Goal: Information Seeking & Learning: Learn about a topic

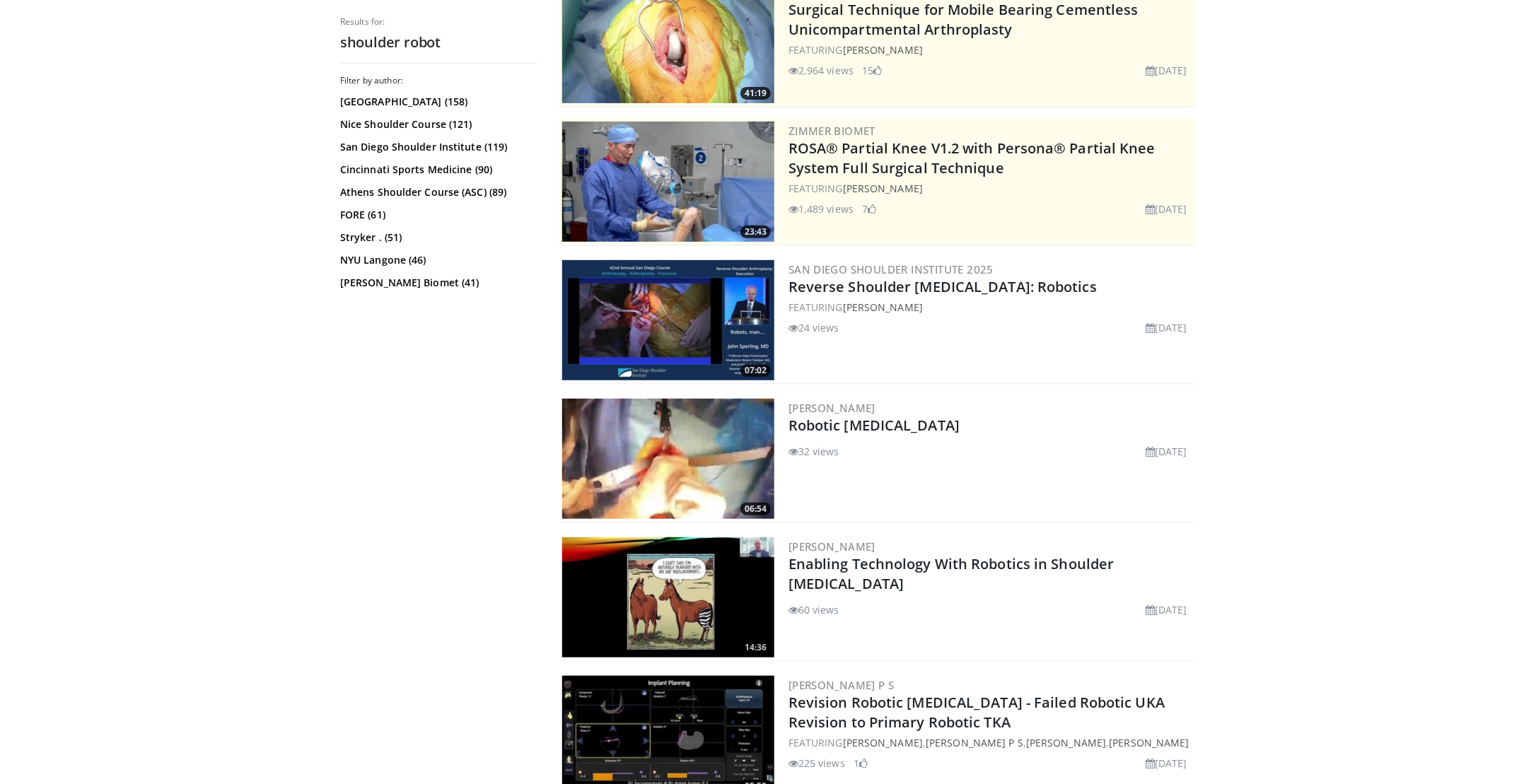
scroll to position [211, 0]
click at [682, 450] on img at bounding box center [668, 457] width 212 height 120
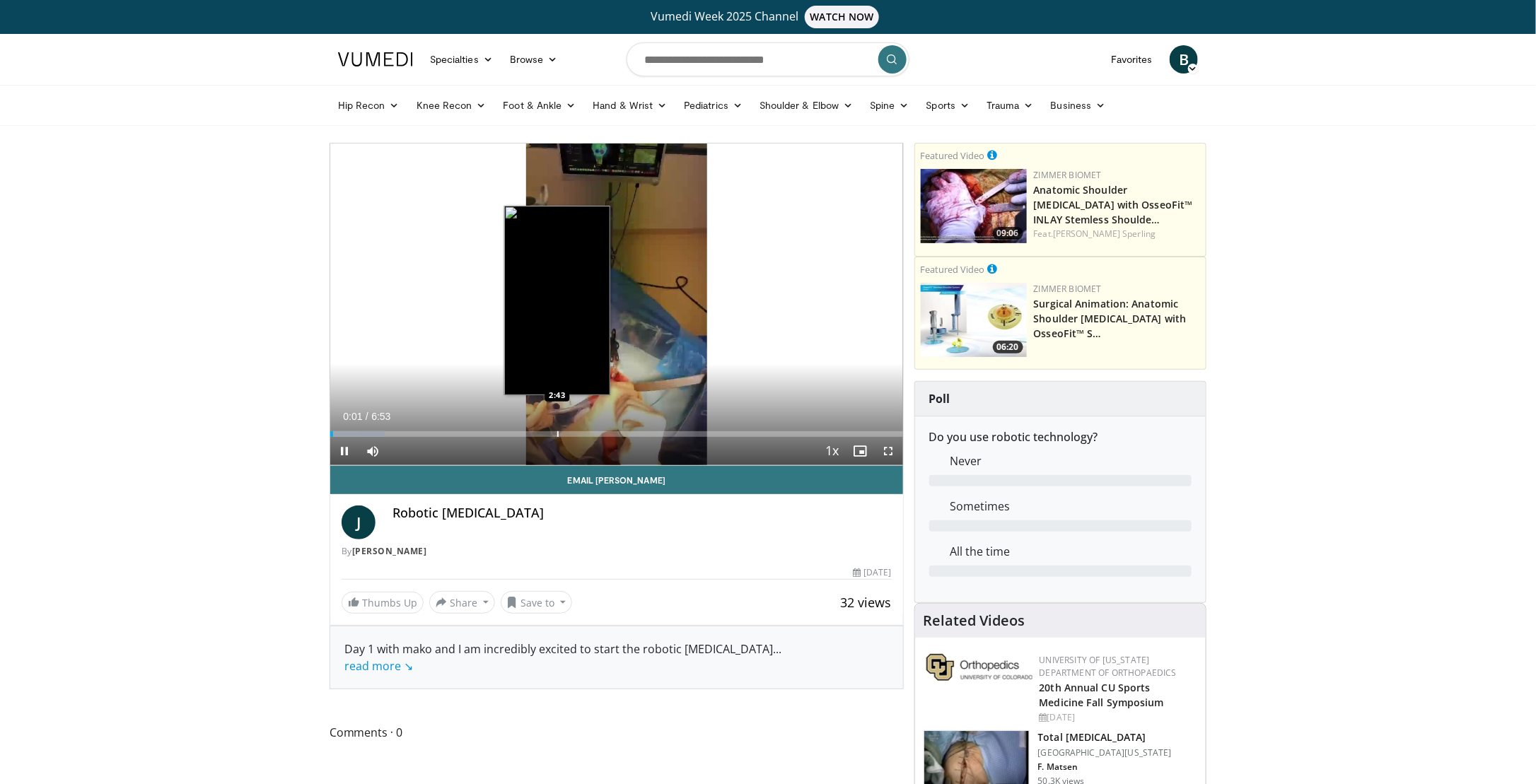
click at [558, 434] on div "Progress Bar" at bounding box center [558, 434] width 2 height 5
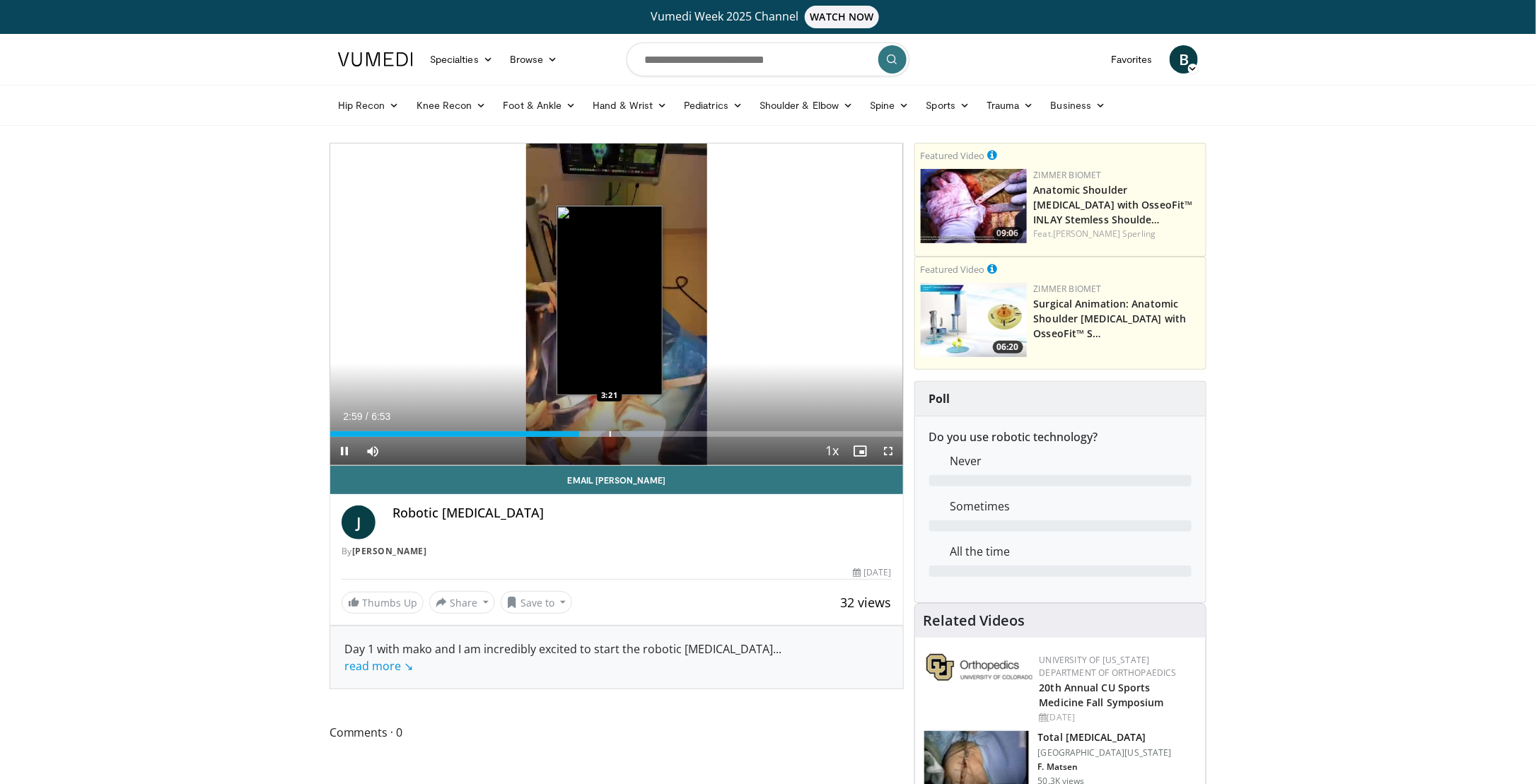
click at [610, 434] on div "Progress Bar" at bounding box center [610, 434] width 2 height 5
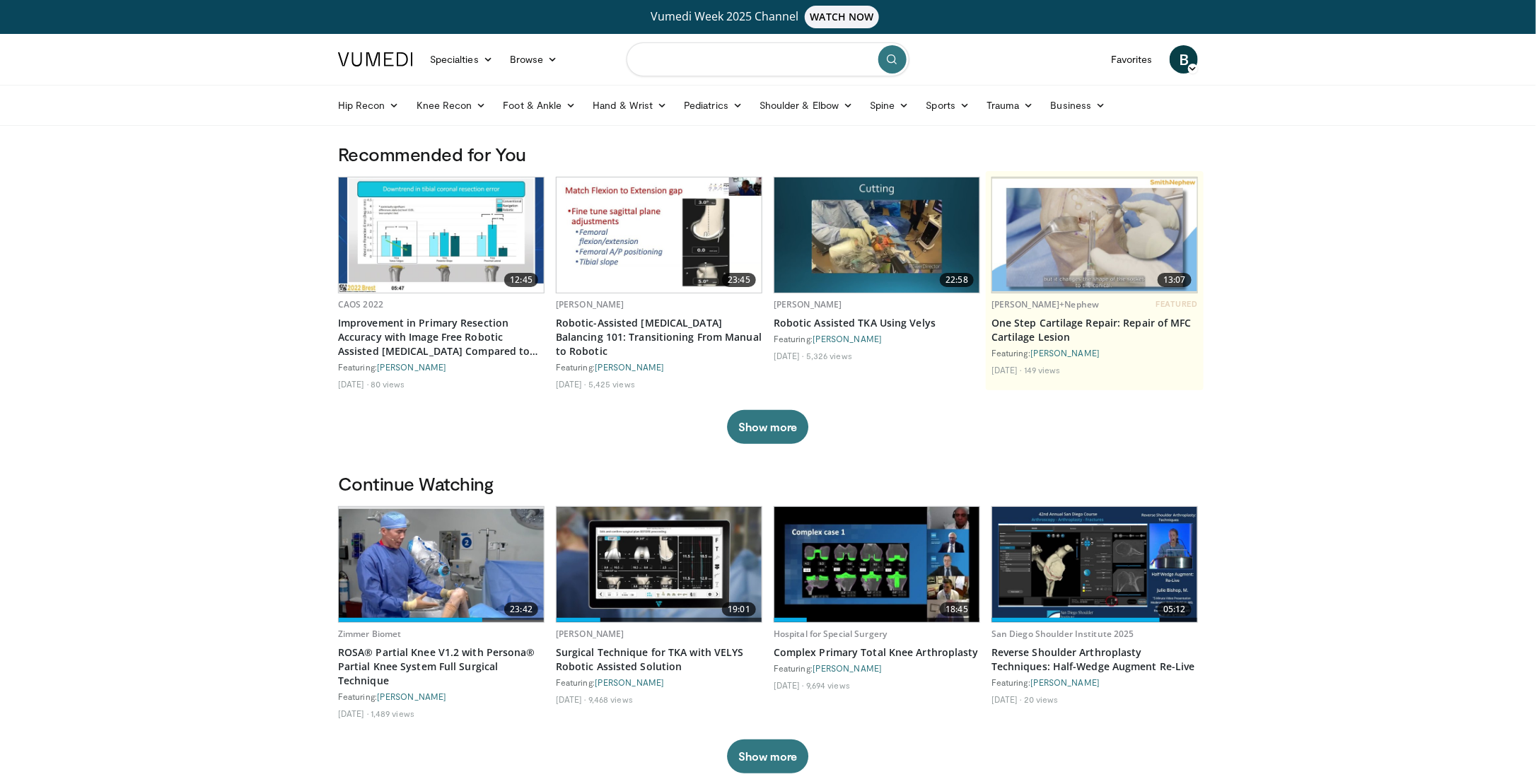
click at [786, 63] on input "Search topics, interventions" at bounding box center [768, 60] width 283 height 34
type input "**********"
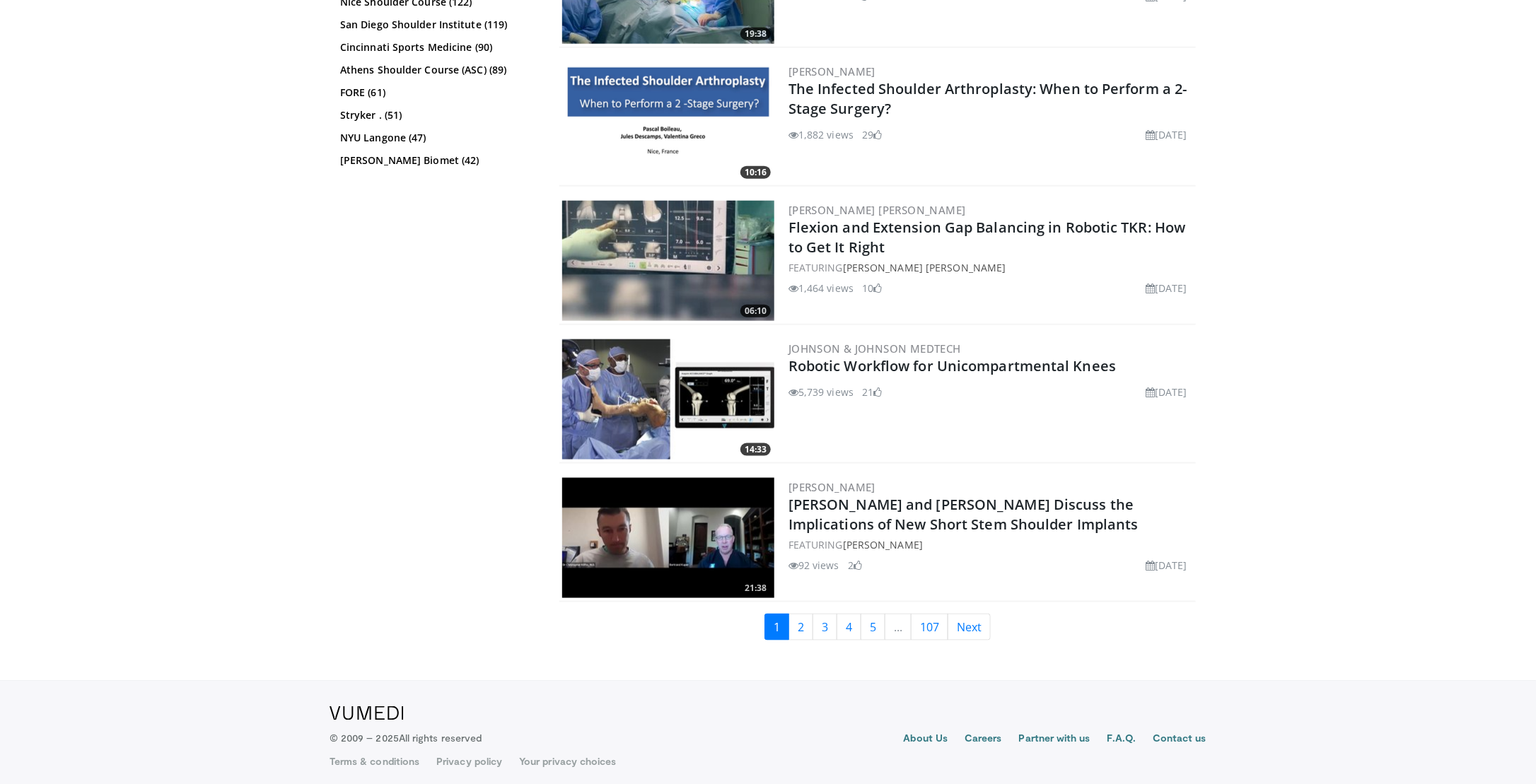
scroll to position [3318, 0]
click at [805, 621] on link "2" at bounding box center [800, 627] width 24 height 27
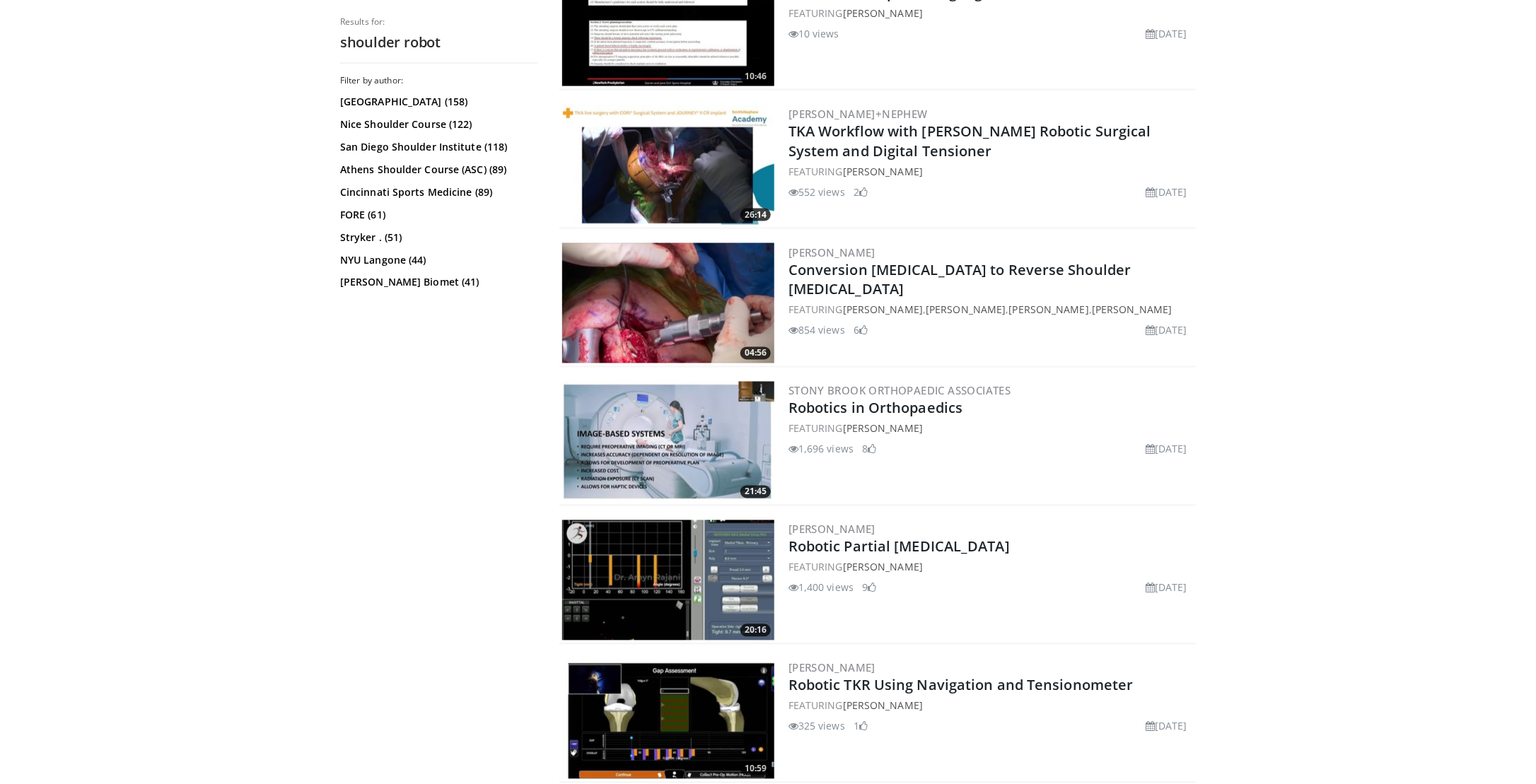
scroll to position [1060, 0]
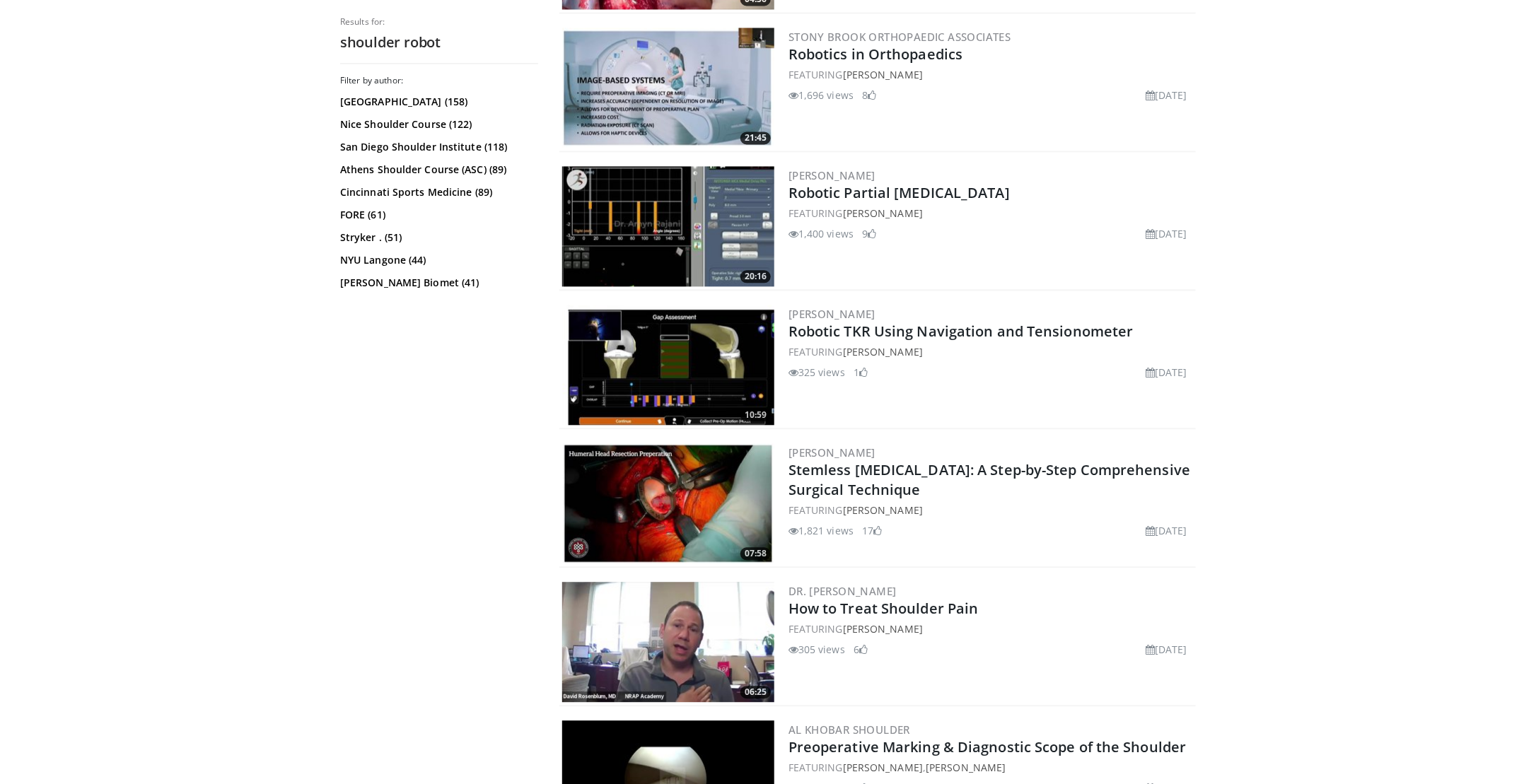
scroll to position [1414, 0]
click at [242, 607] on body "Vumedi Week 2025 Channel WATCH NOW Specialties Adult & Family Medicine Allergy,…" at bounding box center [768, 640] width 1536 height 4109
click at [697, 195] on img at bounding box center [668, 225] width 212 height 120
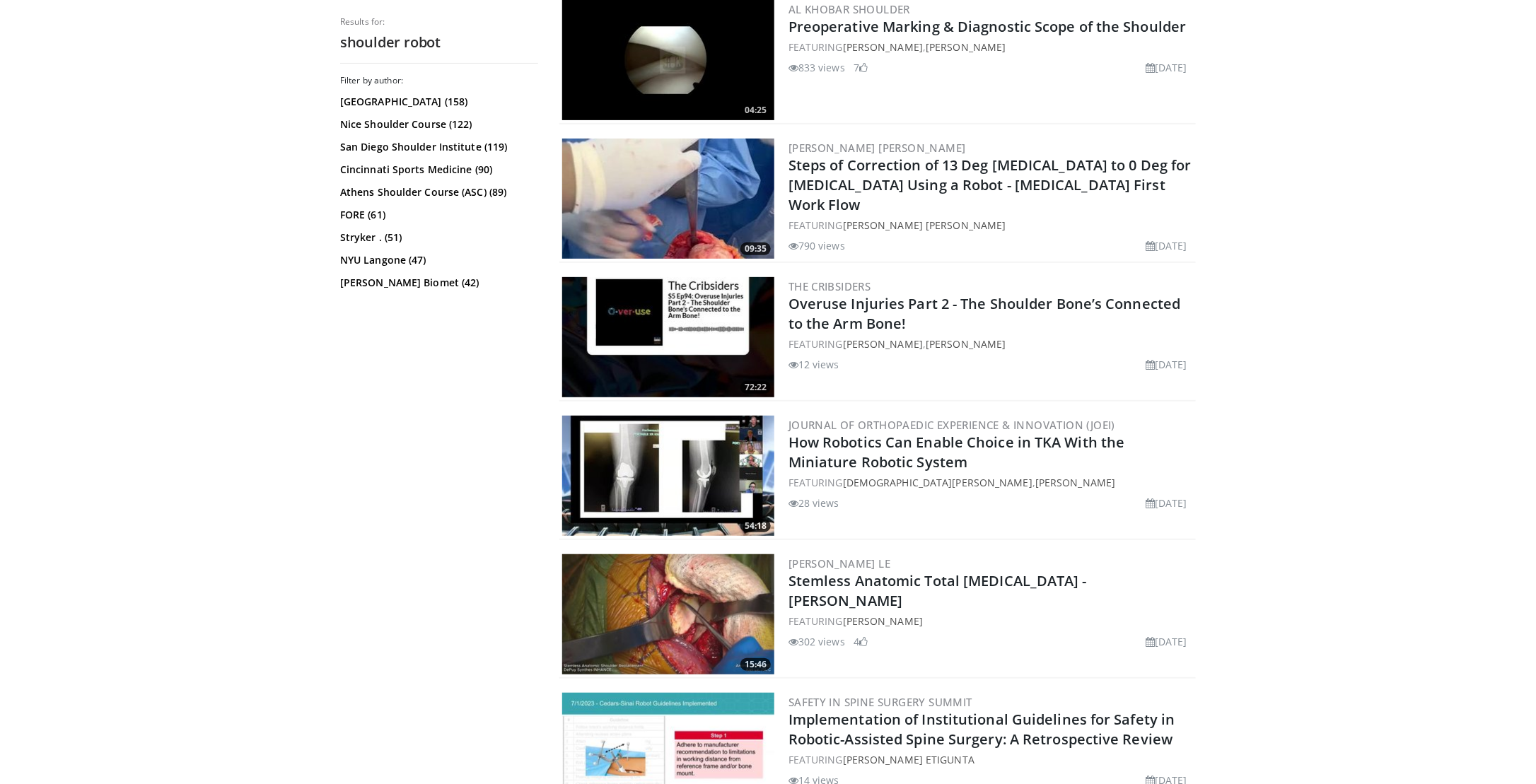
scroll to position [3179, 0]
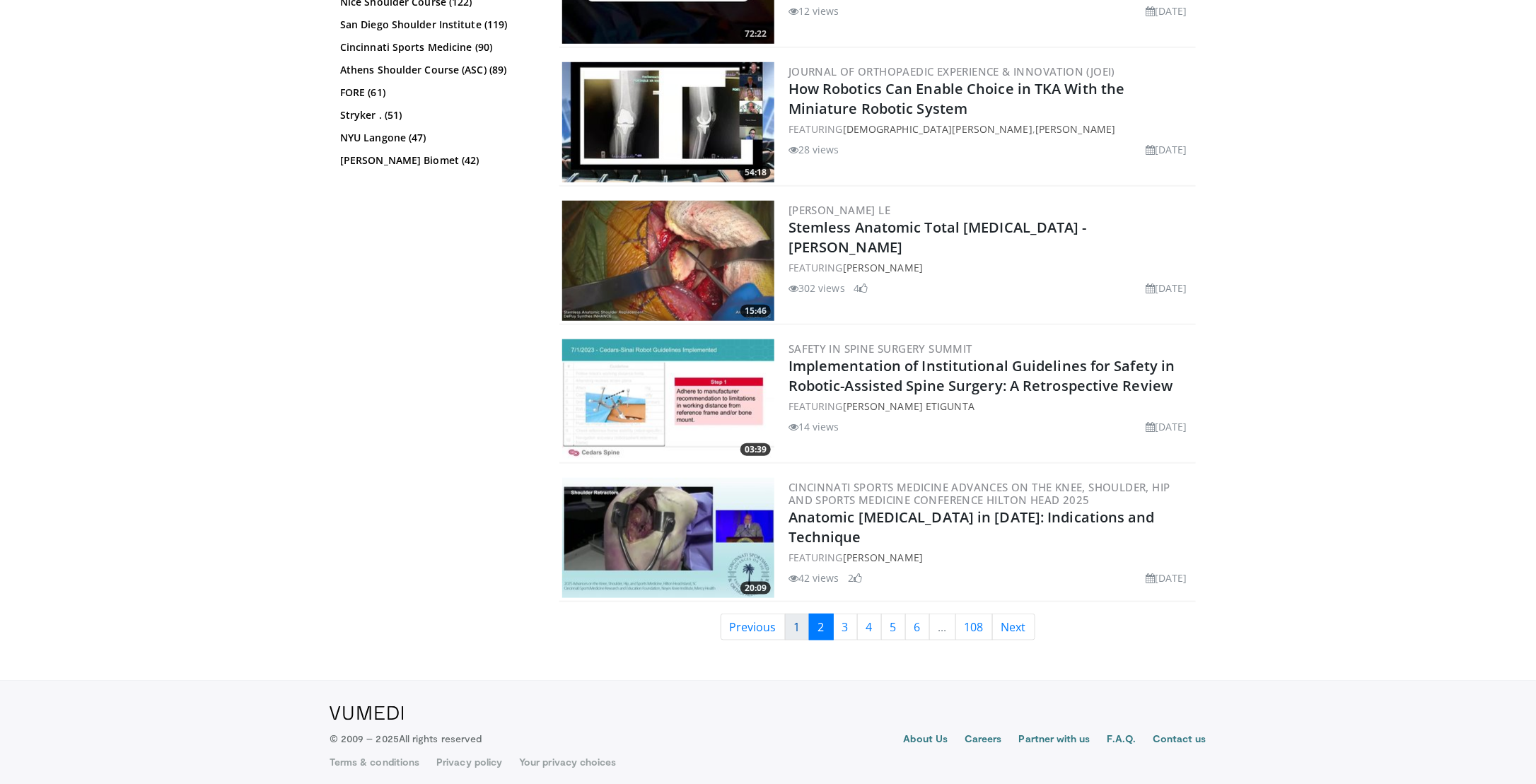
click at [795, 624] on link "1" at bounding box center [797, 627] width 24 height 27
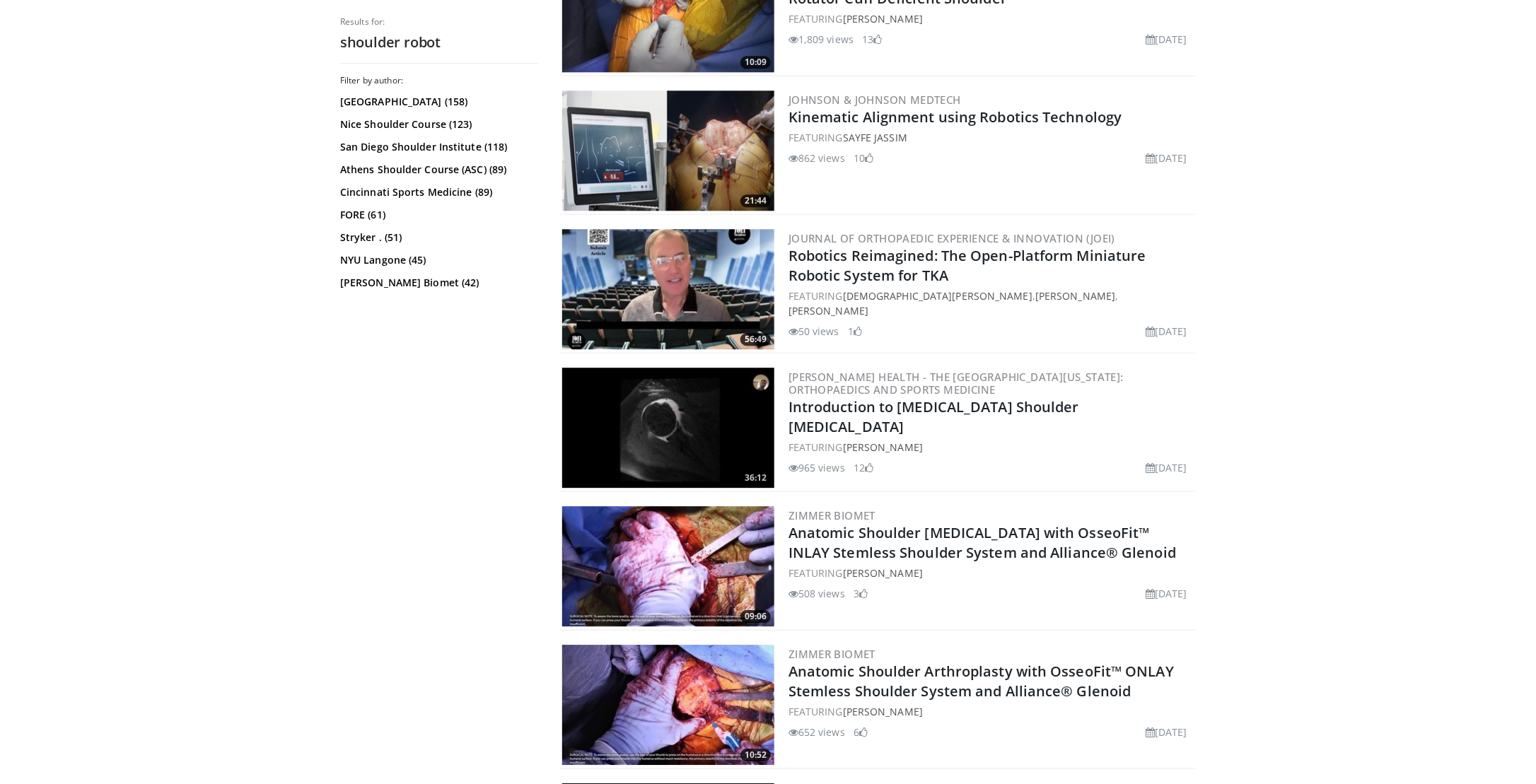
scroll to position [1766, 0]
